Goal: Navigation & Orientation: Find specific page/section

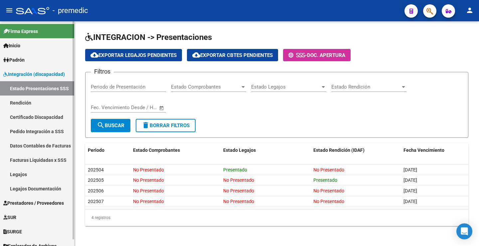
click at [25, 101] on link "Rendición" at bounding box center [37, 102] width 74 height 14
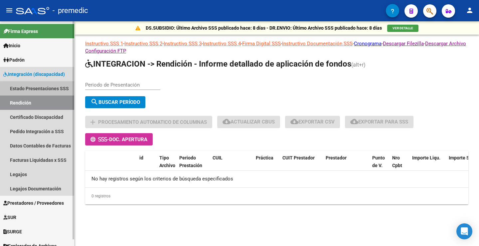
click at [40, 89] on link "Estado Presentaciones SSS" at bounding box center [37, 88] width 74 height 14
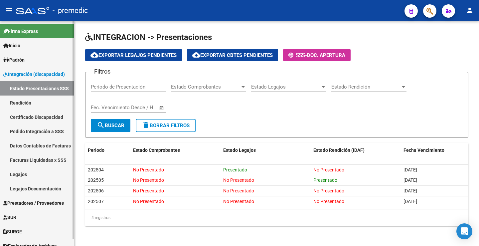
click at [26, 101] on link "Rendición" at bounding box center [37, 102] width 74 height 14
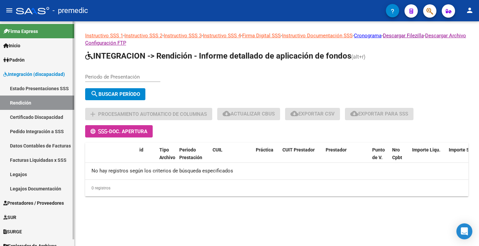
click at [28, 91] on link "Estado Presentaciones SSS" at bounding box center [37, 88] width 74 height 14
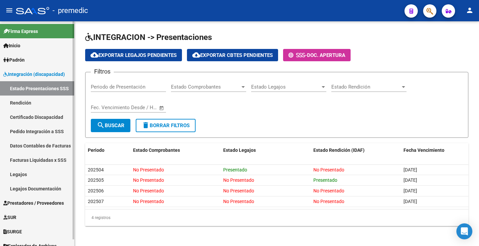
click at [34, 162] on link "Facturas Liquidadas x SSS" at bounding box center [37, 160] width 74 height 14
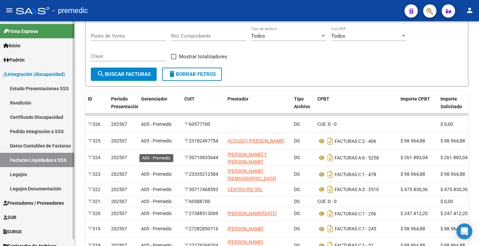
scroll to position [96, 0]
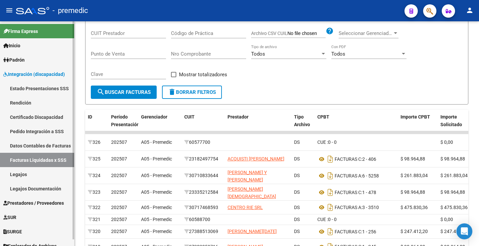
click at [37, 90] on link "Estado Presentaciones SSS" at bounding box center [37, 88] width 74 height 14
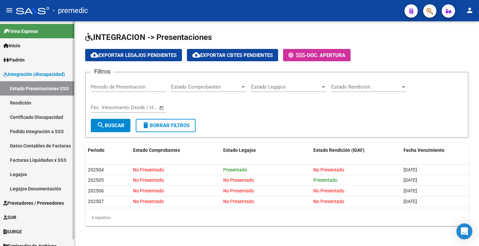
click at [39, 113] on link "Certificado Discapacidad" at bounding box center [37, 117] width 74 height 14
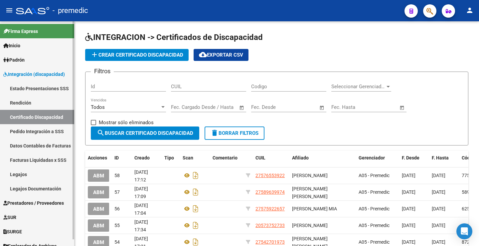
click at [46, 124] on link "Pedido Integración a SSS" at bounding box center [37, 131] width 74 height 14
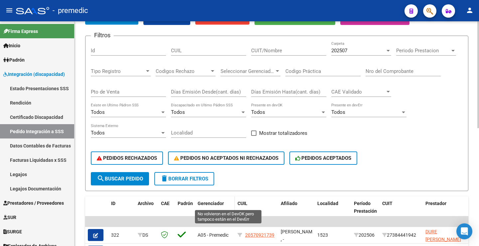
scroll to position [67, 0]
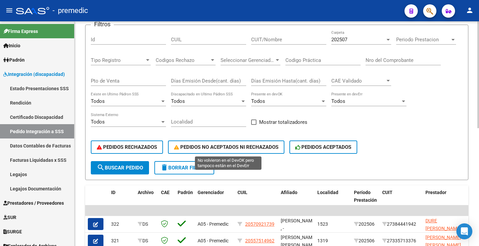
click at [238, 146] on span "PEDIDOS NO ACEPTADOS NI RECHAZADOS" at bounding box center [226, 147] width 104 height 6
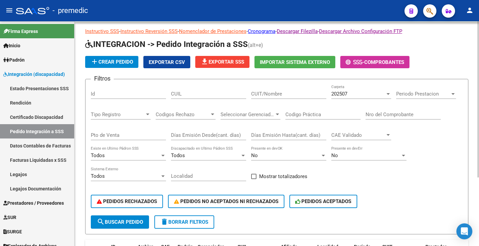
scroll to position [0, 0]
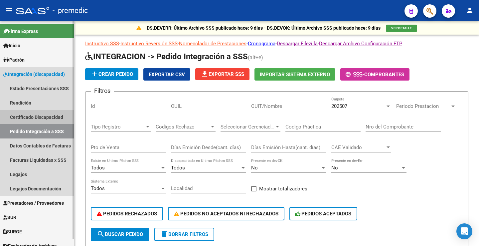
click at [51, 117] on link "Certificado Discapacidad" at bounding box center [37, 117] width 74 height 14
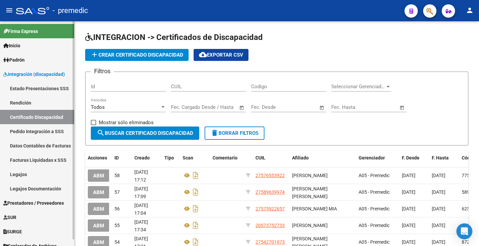
click at [45, 143] on link "Datos Contables de Facturas" at bounding box center [37, 145] width 74 height 14
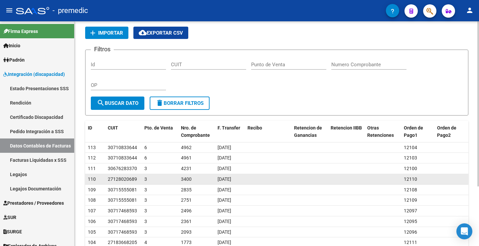
scroll to position [81, 0]
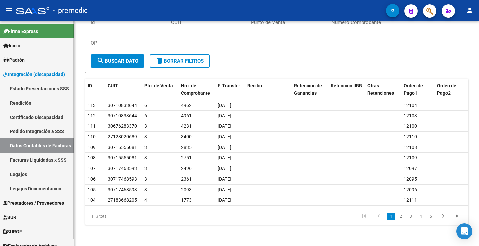
click at [58, 159] on link "Facturas Liquidadas x SSS" at bounding box center [37, 160] width 74 height 14
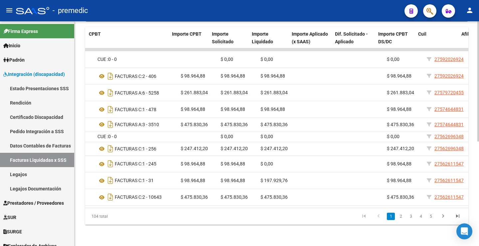
scroll to position [0, 228]
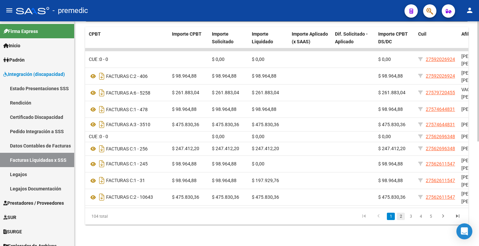
click at [398, 220] on link "2" at bounding box center [401, 215] width 8 height 7
